Goal: Information Seeking & Learning: Check status

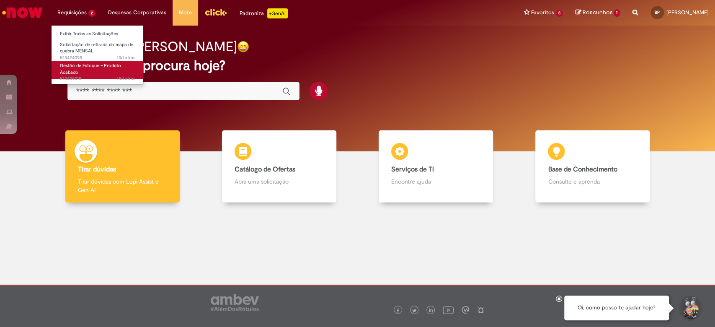
click at [94, 71] on link "Gestão de Estoque – Produto Acabado 15d atrás 15 dias atrás R13409015" at bounding box center [98, 70] width 92 height 18
click at [93, 79] on span "15d atrás 15 dias atrás R13409015" at bounding box center [97, 78] width 75 height 7
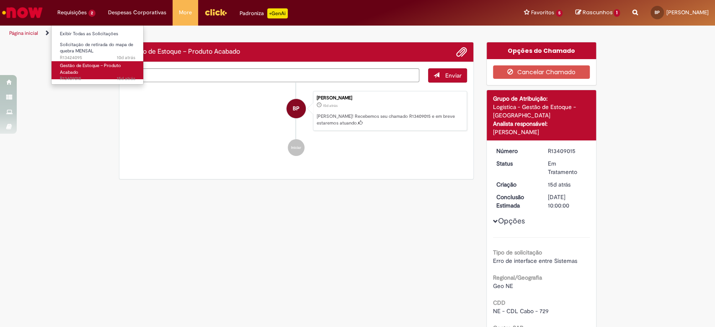
click at [88, 71] on link "Gestão de Estoque – Produto Acabado 15d atrás 15 dias atrás R13409015" at bounding box center [98, 70] width 92 height 18
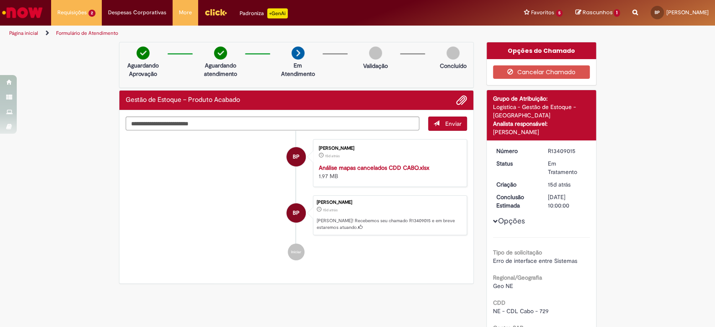
drag, startPoint x: 572, startPoint y: 152, endPoint x: 518, endPoint y: 155, distance: 54.5
copy div "Status Em Tratamento Criação 15d atrás 15 dias atrás Conclusão Estimada [DATE] …"
click at [566, 148] on div "R13409015" at bounding box center [567, 151] width 39 height 8
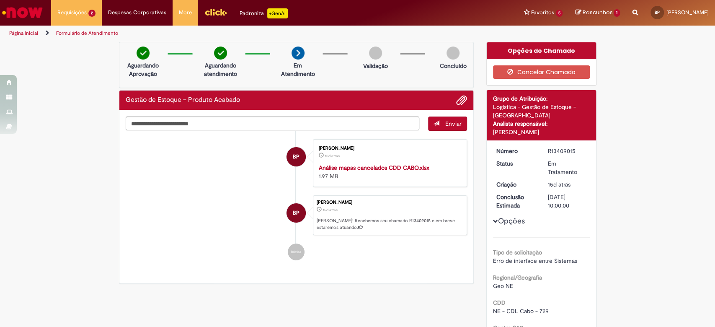
drag, startPoint x: 572, startPoint y: 153, endPoint x: 540, endPoint y: 152, distance: 32.3
click at [541, 152] on dd "R13409015" at bounding box center [567, 151] width 52 height 8
copy div "R13409015"
